Goal: Task Accomplishment & Management: Complete application form

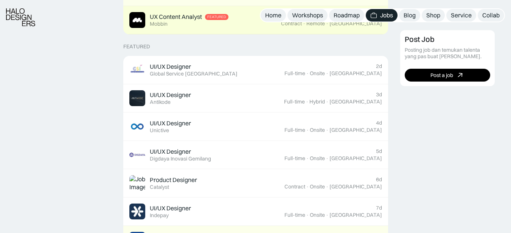
scroll to position [269, 0]
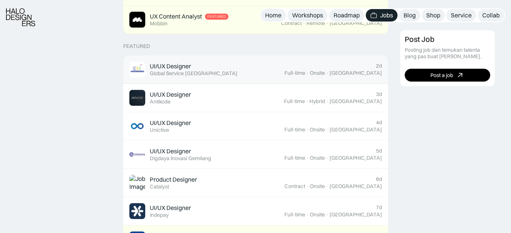
click at [196, 66] on div "UI/UX Designer Featured Global Service Indonesia" at bounding box center [194, 69] width 88 height 14
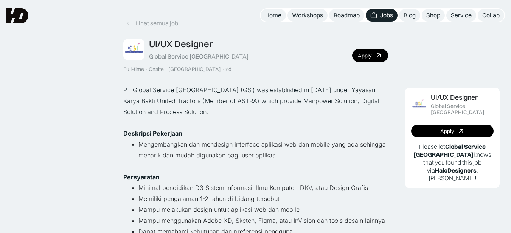
scroll to position [15, 0]
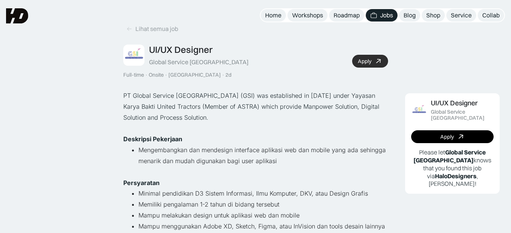
click at [376, 62] on icon at bounding box center [378, 61] width 11 height 11
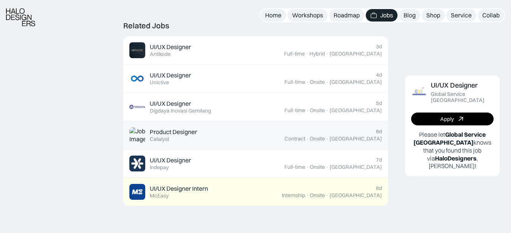
scroll to position [295, 0]
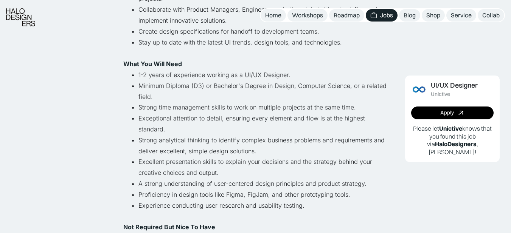
scroll to position [211, 0]
click at [434, 116] on link "Apply" at bounding box center [452, 113] width 82 height 13
